Goal: Use online tool/utility: Utilize a website feature to perform a specific function

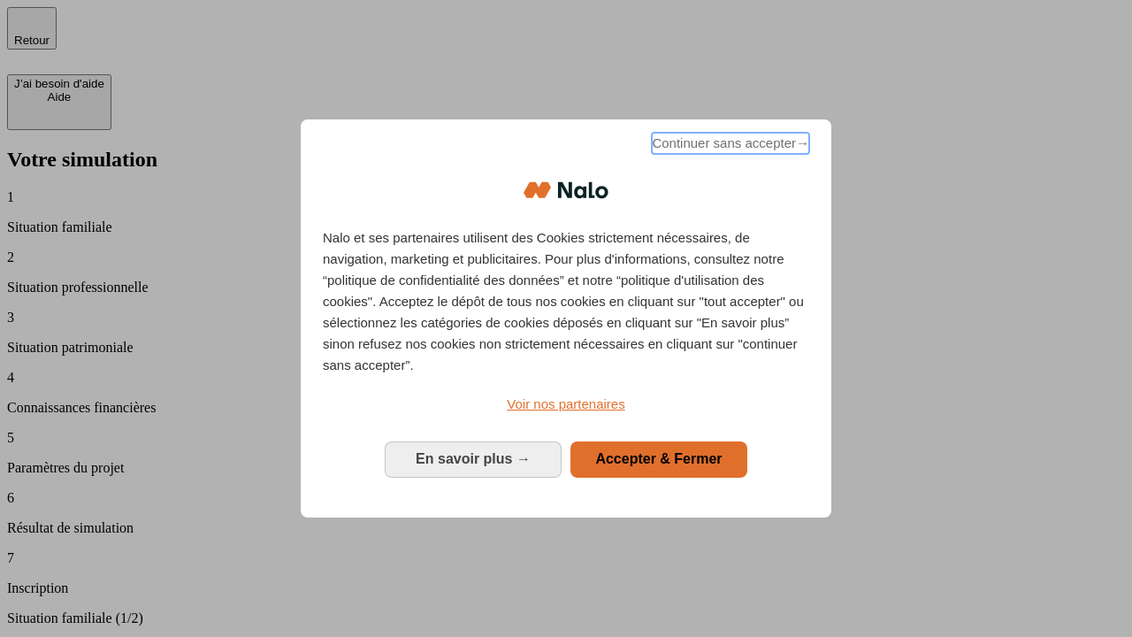
click at [729, 146] on span "Continuer sans accepter →" at bounding box center [730, 143] width 157 height 21
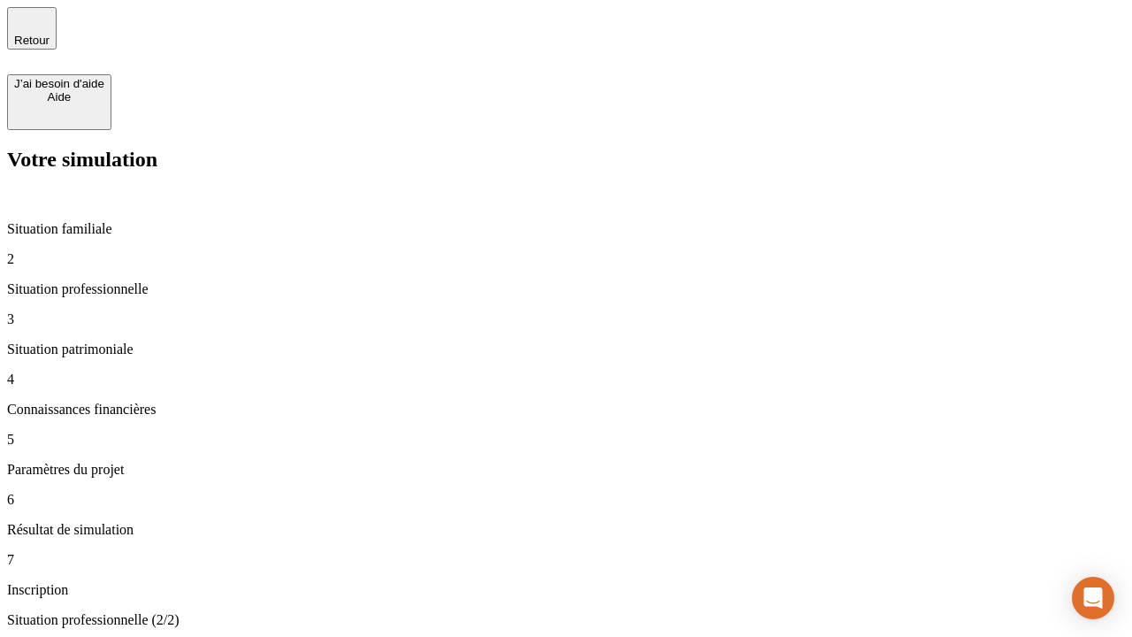
type input "70 000"
type input "1 000"
